Goal: Information Seeking & Learning: Learn about a topic

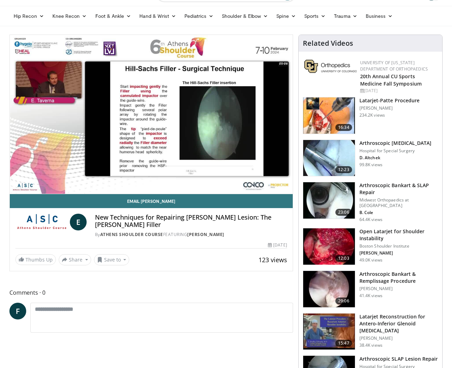
scroll to position [41, 0]
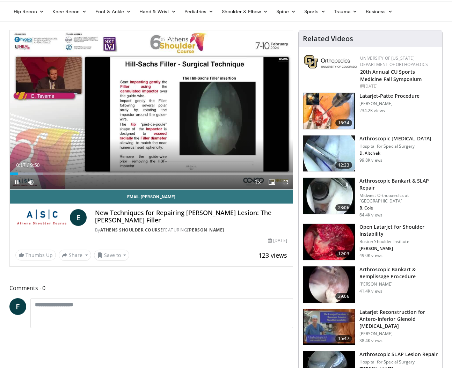
click at [285, 182] on span "Video Player" at bounding box center [286, 182] width 14 height 14
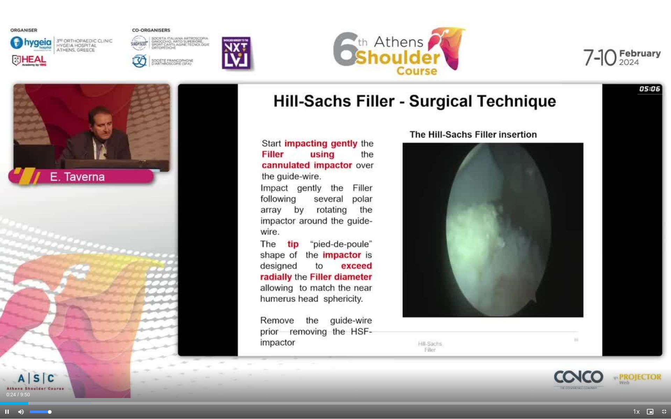
drag, startPoint x: 50, startPoint y: 412, endPoint x: 61, endPoint y: 413, distance: 10.9
click at [61, 368] on div "Mute 100%" at bounding box center [38, 412] width 49 height 14
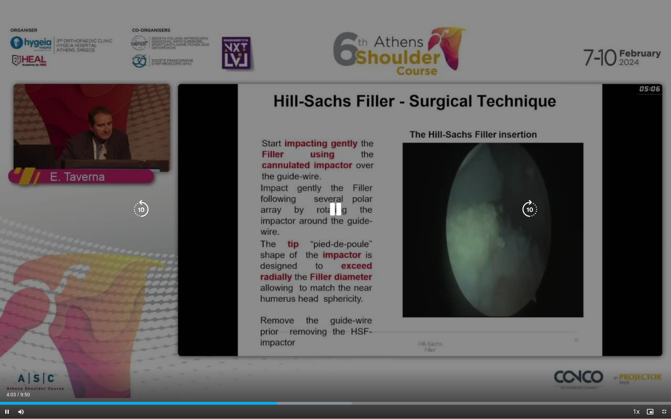
click at [135, 106] on div "10 seconds Tap to unmute" at bounding box center [335, 209] width 671 height 419
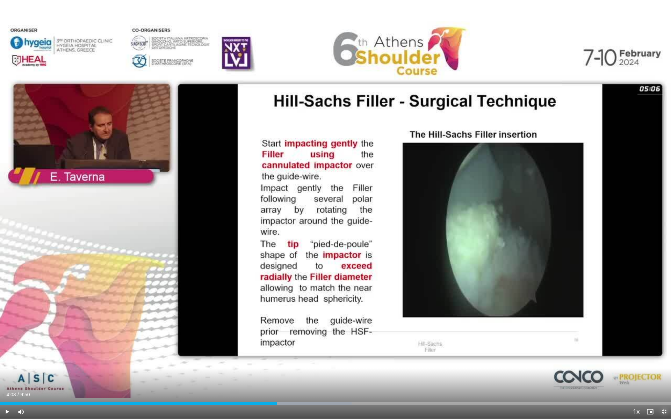
click at [452, 368] on span "Video Player" at bounding box center [664, 412] width 14 height 14
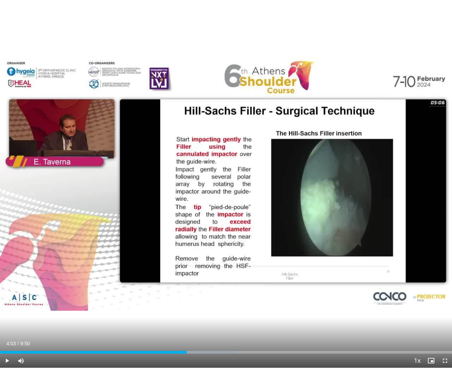
scroll to position [65, 0]
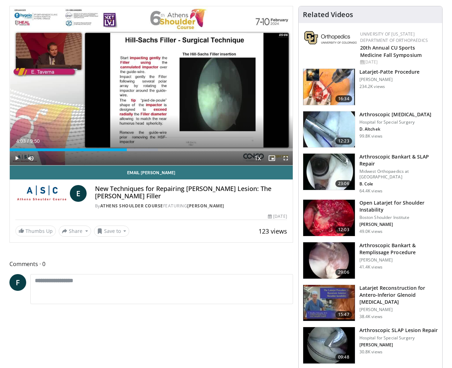
click at [329, 255] on img at bounding box center [329, 260] width 52 height 36
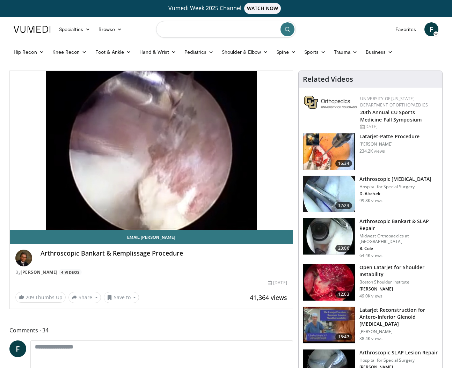
click at [209, 31] on input "Search topics, interventions" at bounding box center [226, 29] width 140 height 17
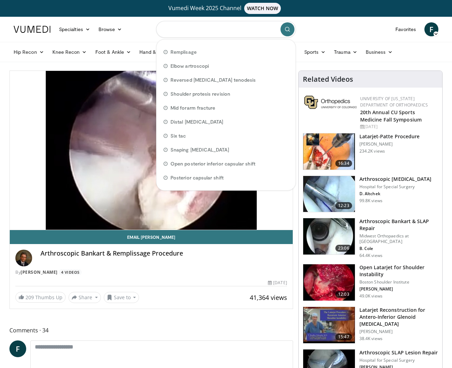
paste input "**********"
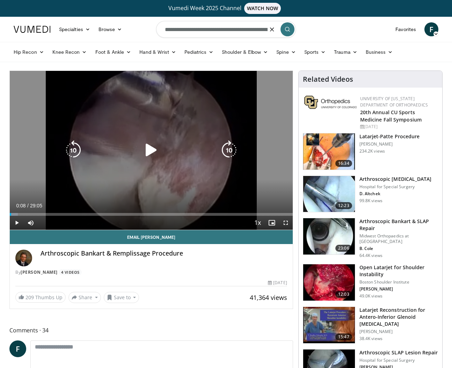
click at [151, 152] on icon "Video Player" at bounding box center [151, 150] width 20 height 20
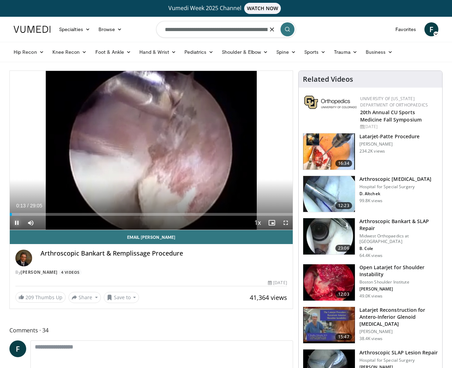
click at [23, 216] on span "Video Player" at bounding box center [17, 223] width 14 height 14
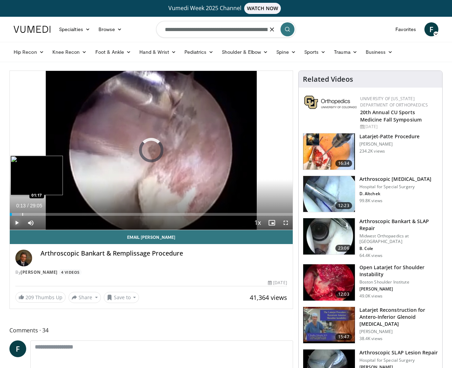
click at [22, 214] on div "Progress Bar" at bounding box center [22, 214] width 1 height 3
click at [20, 214] on div "Progress Bar" at bounding box center [20, 214] width 1 height 3
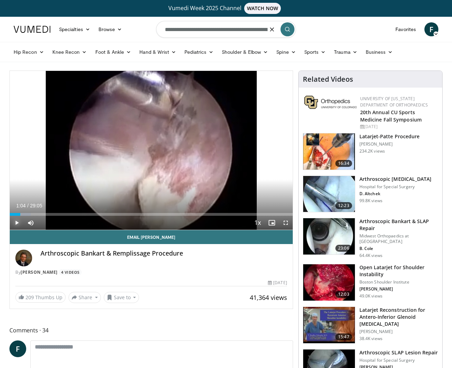
click at [18, 224] on span "Video Player" at bounding box center [17, 223] width 14 height 14
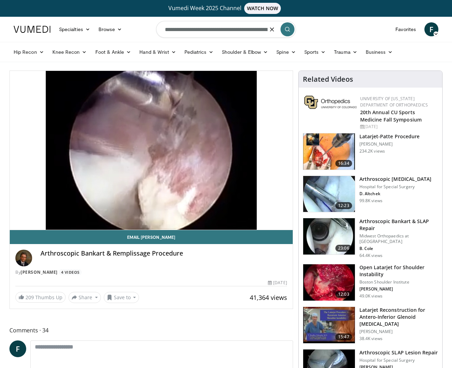
scroll to position [2, 0]
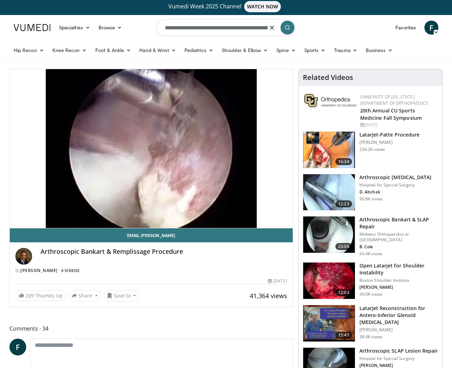
click at [261, 28] on input "**********" at bounding box center [226, 27] width 140 height 17
type input "**********"
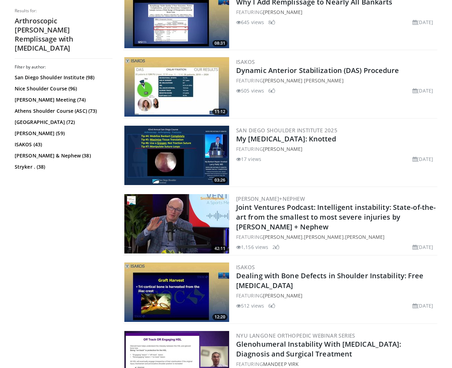
scroll to position [860, 0]
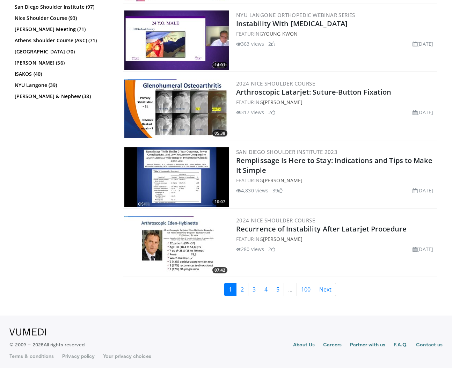
scroll to position [1594, 0]
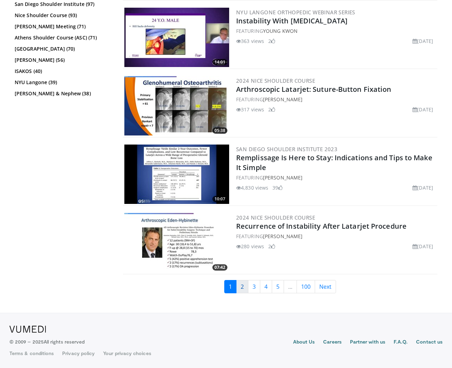
click at [244, 288] on link "2" at bounding box center [242, 286] width 12 height 13
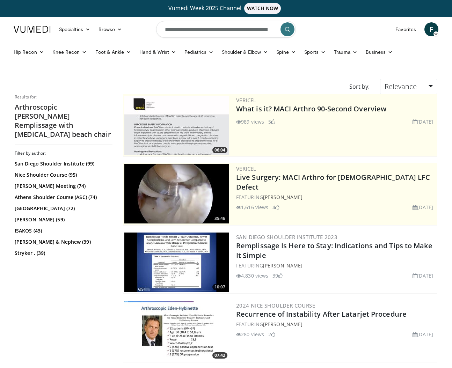
click at [229, 28] on input "**********" at bounding box center [226, 29] width 140 height 17
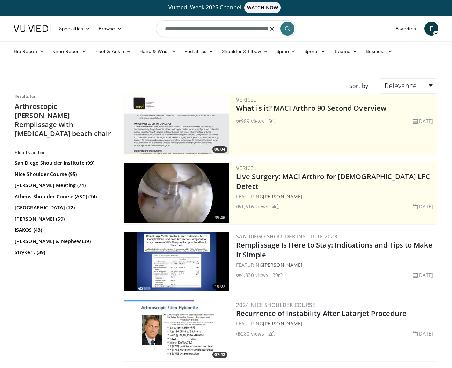
paste input "Search topics, interventions"
type input "*"
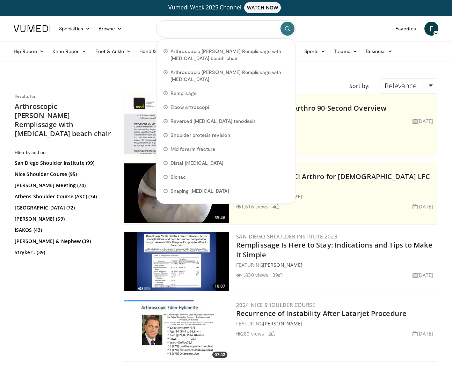
paste input "**********"
type input "**********"
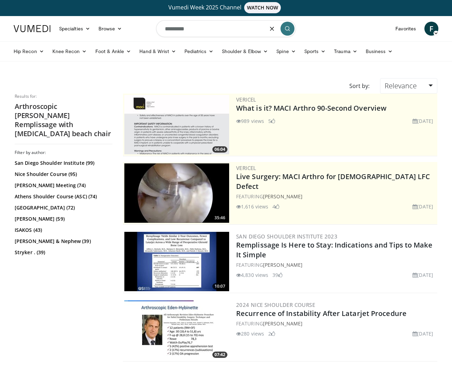
type input "*********"
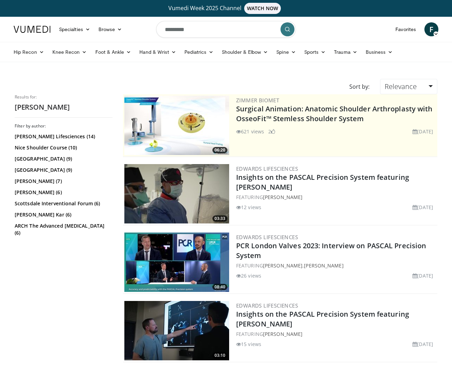
click at [202, 32] on input "*********" at bounding box center [226, 29] width 140 height 17
type input "**********"
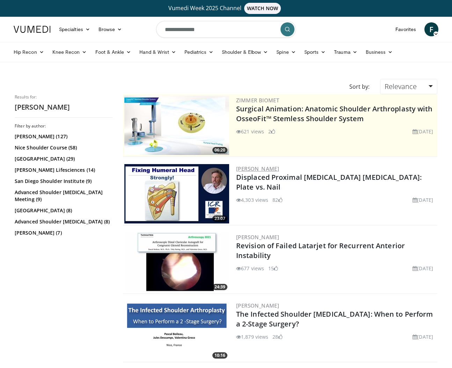
click at [260, 168] on link "[PERSON_NAME]" at bounding box center [257, 168] width 43 height 7
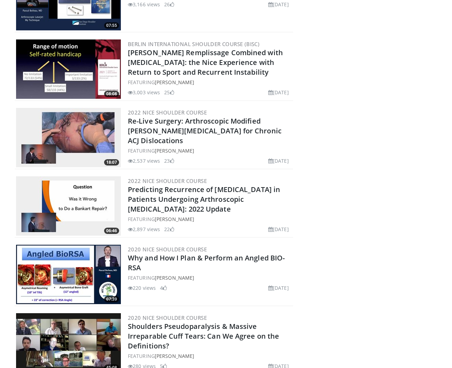
scroll to position [2400, 0]
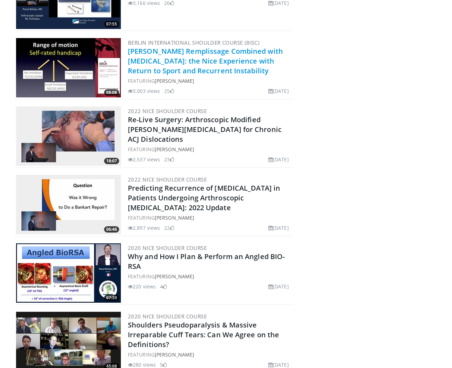
click at [194, 60] on link "[PERSON_NAME] Remplissage Combined with [MEDICAL_DATA]: the Nice Experience wit…" at bounding box center [205, 60] width 155 height 29
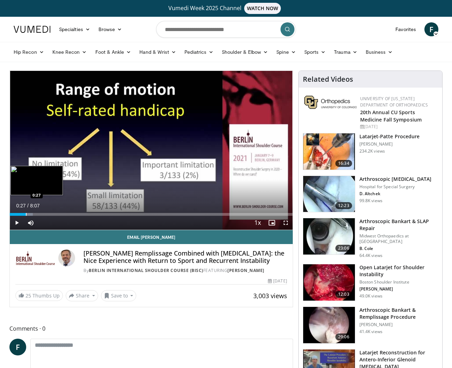
click at [26, 214] on div "Progress Bar" at bounding box center [26, 214] width 1 height 3
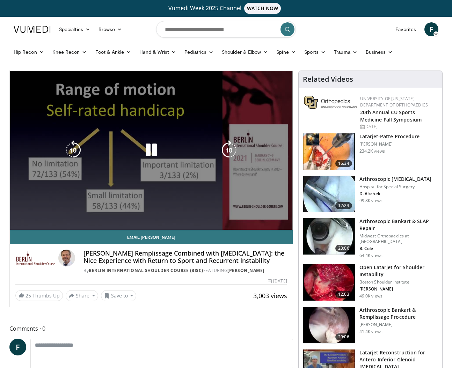
click at [34, 213] on div "10 seconds Tap to unmute" at bounding box center [151, 150] width 283 height 159
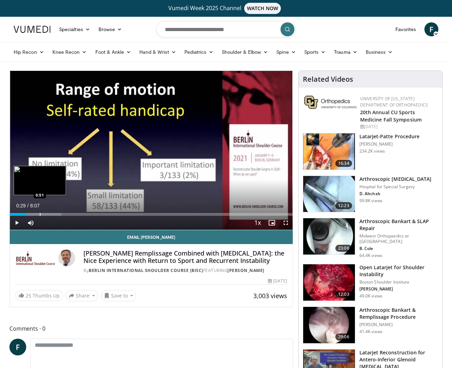
click at [40, 213] on div "Progress Bar" at bounding box center [40, 214] width 1 height 3
click at [55, 214] on div "Progress Bar" at bounding box center [55, 214] width 1 height 3
click at [73, 216] on div "Current Time 1:18 / Duration 8:07 Play Skip Backward Skip Forward Mute Loaded :…" at bounding box center [151, 223] width 283 height 14
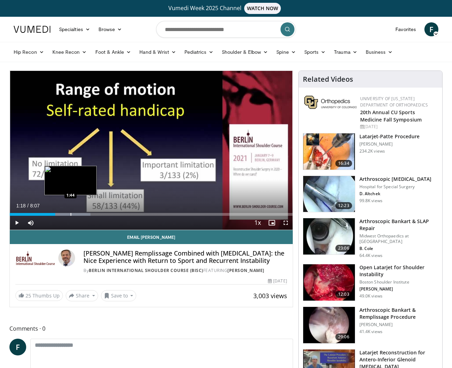
click at [71, 215] on div "Progress Bar" at bounding box center [71, 214] width 1 height 3
click at [77, 215] on div "Progress Bar" at bounding box center [77, 214] width 1 height 3
click at [89, 215] on div "Progress Bar" at bounding box center [89, 214] width 1 height 3
click at [18, 221] on span "Video Player" at bounding box center [17, 223] width 14 height 14
click at [88, 215] on div "Progress Bar" at bounding box center [88, 214] width 1 height 3
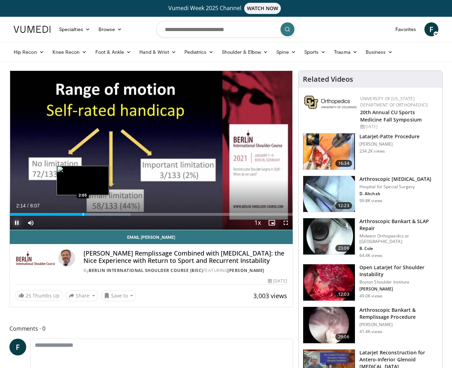
click at [83, 215] on div "Progress Bar" at bounding box center [83, 214] width 1 height 3
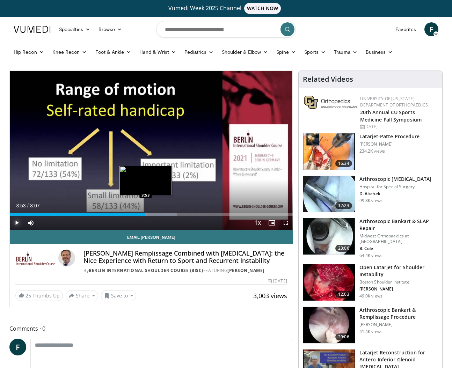
click at [146, 214] on div "Progress Bar" at bounding box center [146, 214] width 1 height 3
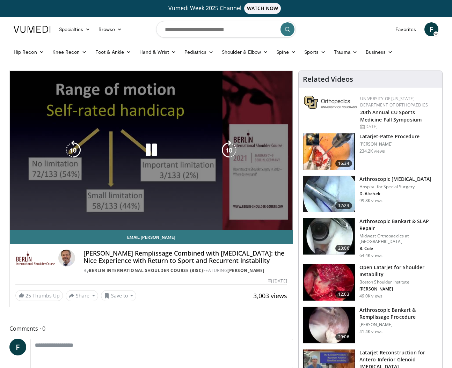
click at [152, 214] on div "10 seconds Tap to unmute" at bounding box center [151, 150] width 283 height 159
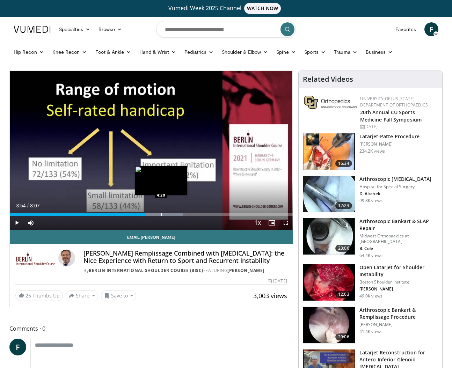
click at [161, 215] on div "Progress Bar" at bounding box center [161, 214] width 1 height 3
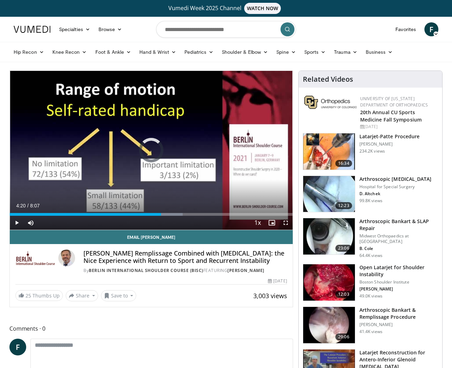
drag, startPoint x: 169, startPoint y: 215, endPoint x: 187, endPoint y: 216, distance: 17.5
click at [0, 0] on div "Progress Bar" at bounding box center [0, 0] width 0 height 0
click at [18, 222] on span "Video Player" at bounding box center [17, 223] width 14 height 14
click at [16, 225] on span "Video Player" at bounding box center [17, 223] width 14 height 14
